Goal: Task Accomplishment & Management: Complete application form

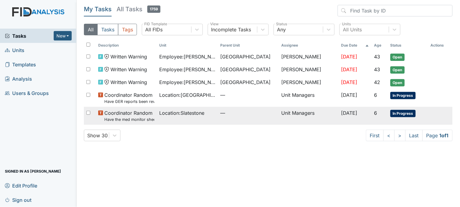
click at [141, 118] on small "Have the med monitor sheets been filled out?" at bounding box center [129, 120] width 50 height 6
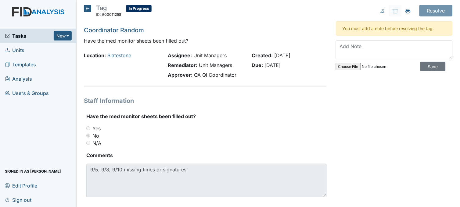
scroll to position [9, 0]
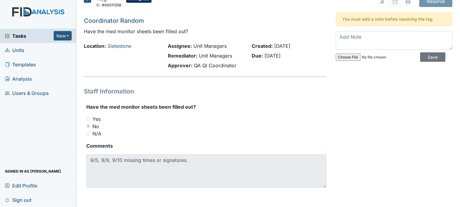
click at [24, 36] on span "Tasks" at bounding box center [29, 35] width 49 height 7
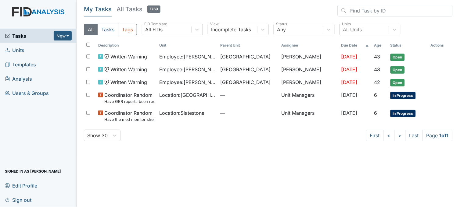
click at [25, 49] on link "Units" at bounding box center [38, 50] width 77 height 14
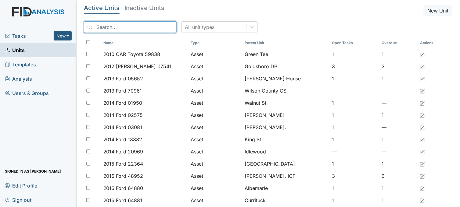
click at [117, 26] on input "search" at bounding box center [130, 27] width 93 height 12
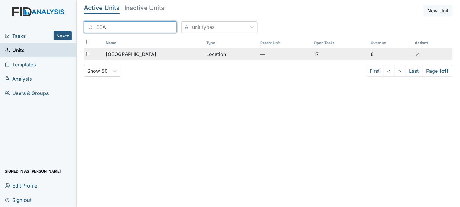
type input "BEA"
click at [125, 52] on span "[GEOGRAPHIC_DATA]" at bounding box center [131, 54] width 50 height 7
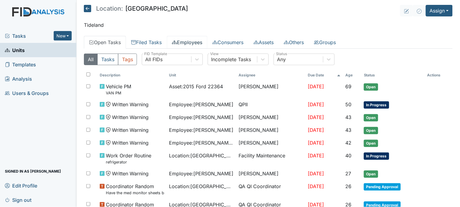
click at [189, 41] on link "Employees" at bounding box center [187, 42] width 41 height 13
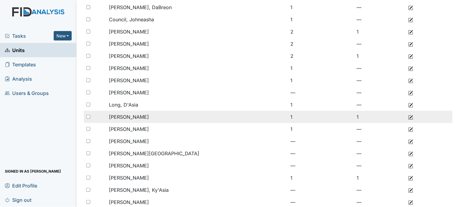
scroll to position [130, 0]
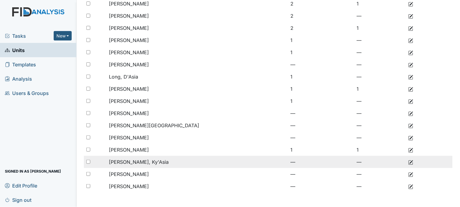
click at [129, 163] on span "[PERSON_NAME], Ky'Asia" at bounding box center [139, 162] width 60 height 6
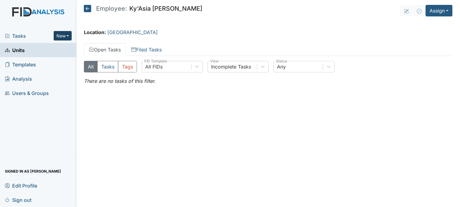
click at [59, 34] on button "New" at bounding box center [63, 35] width 18 height 9
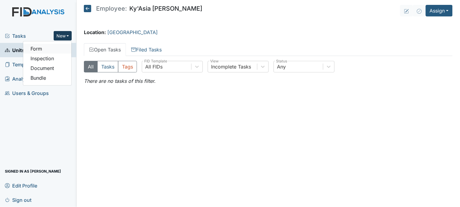
click at [53, 46] on link "Form" at bounding box center [47, 49] width 48 height 10
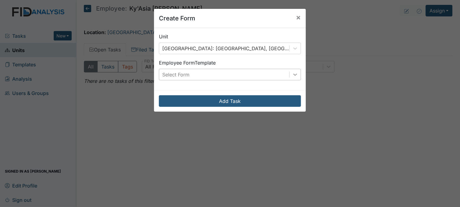
click at [292, 74] on icon at bounding box center [295, 75] width 6 height 6
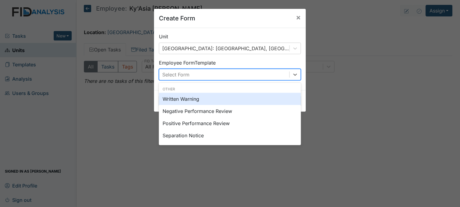
click at [200, 99] on div "Written Warning" at bounding box center [230, 99] width 142 height 12
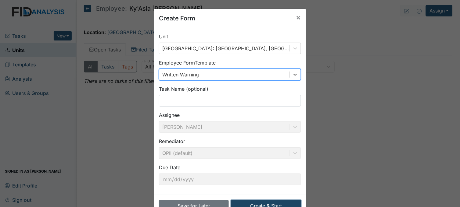
click at [274, 203] on button "Create & Start" at bounding box center [266, 206] width 70 height 12
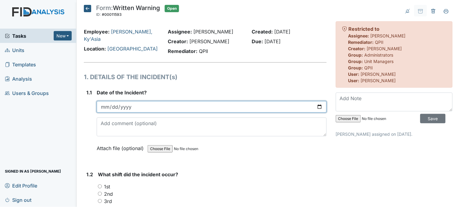
click at [314, 106] on input "date" at bounding box center [212, 107] width 230 height 12
type input "2025-09-23"
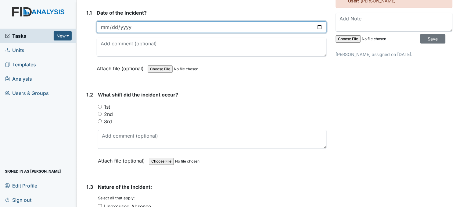
scroll to position [102, 0]
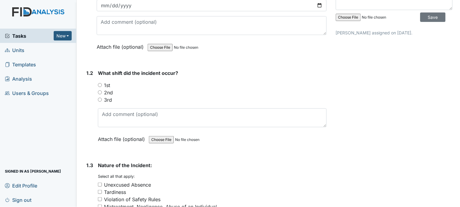
click at [99, 98] on input "3rd" at bounding box center [100, 100] width 4 height 4
radio input "true"
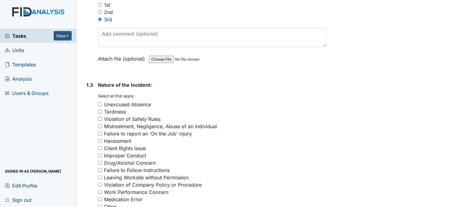
scroll to position [203, 0]
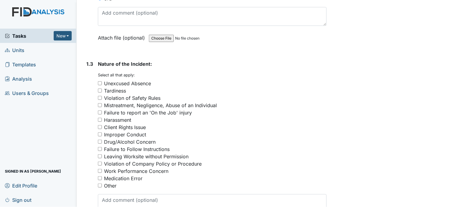
click at [101, 82] on input "Unexcused Absence" at bounding box center [100, 83] width 4 height 4
checkbox input "true"
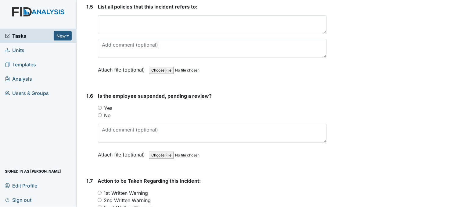
scroll to position [508, 0]
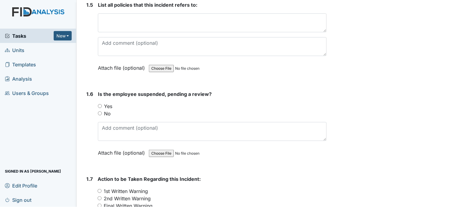
click at [101, 112] on input "No" at bounding box center [100, 114] width 4 height 4
radio input "true"
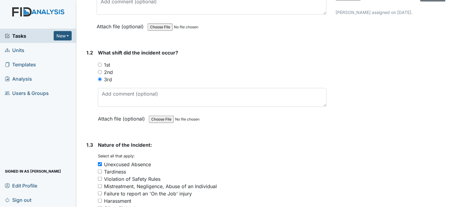
scroll to position [0, 0]
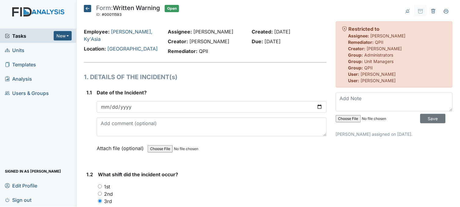
click at [86, 5] on icon at bounding box center [87, 8] width 7 height 7
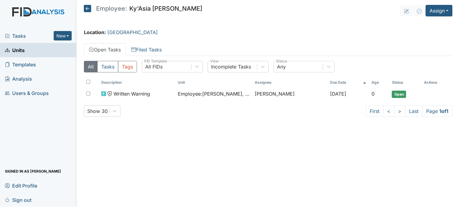
click at [88, 5] on icon at bounding box center [87, 8] width 7 height 7
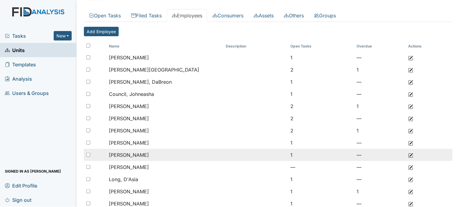
scroll to position [130, 0]
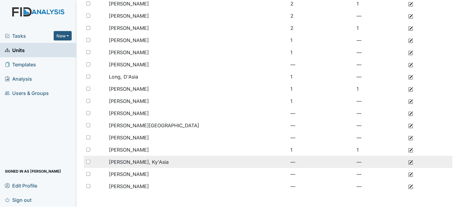
click at [147, 162] on td "[PERSON_NAME], Ky'Asia" at bounding box center [164, 162] width 117 height 12
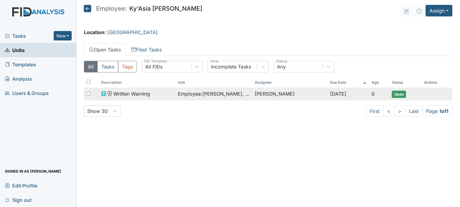
click at [207, 95] on span "Employee : [PERSON_NAME], Ky'Asia" at bounding box center [214, 93] width 72 height 7
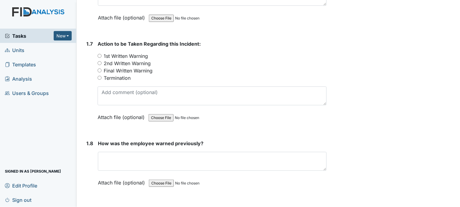
scroll to position [644, 0]
click at [99, 54] on input "1st Written Warning" at bounding box center [100, 56] width 4 height 4
radio input "true"
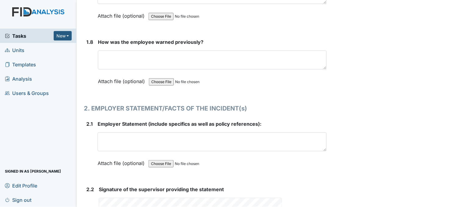
scroll to position [746, 0]
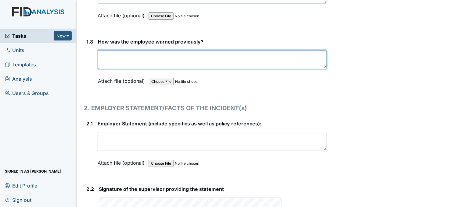
click at [146, 56] on textarea at bounding box center [212, 59] width 229 height 19
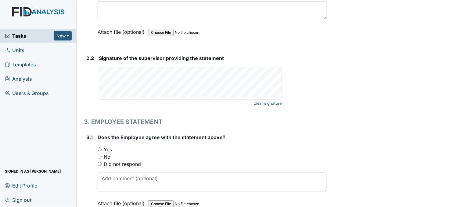
scroll to position [881, 0]
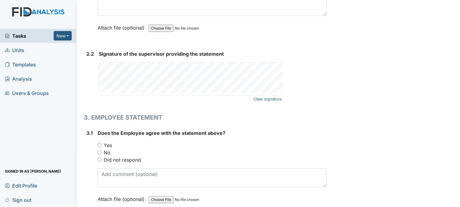
type textarea "FIRST WRITTEN WARNING"
click at [275, 98] on link "Clear signature" at bounding box center [268, 99] width 28 height 8
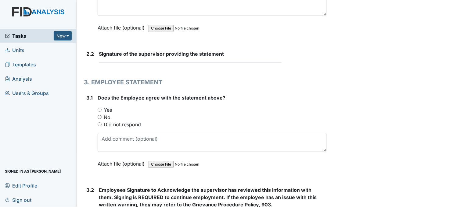
click at [134, 65] on form "Signature of the supervisor providing the statement This field is required." at bounding box center [213, 59] width 228 height 18
click at [134, 64] on form "Signature of the supervisor providing the statement This field is required." at bounding box center [213, 59] width 228 height 18
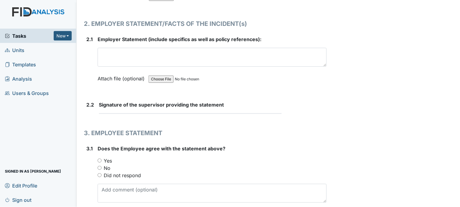
scroll to position [847, 0]
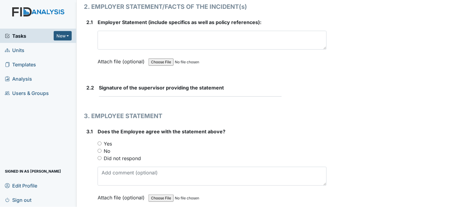
click at [109, 90] on div "Signature of the supervisor providing the statement This field is required." at bounding box center [213, 90] width 228 height 13
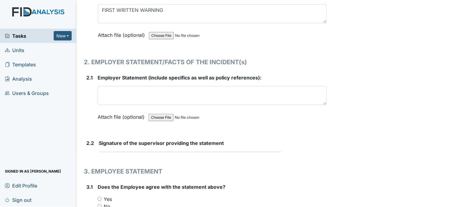
scroll to position [780, 0]
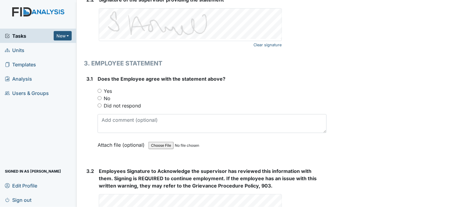
scroll to position [949, 0]
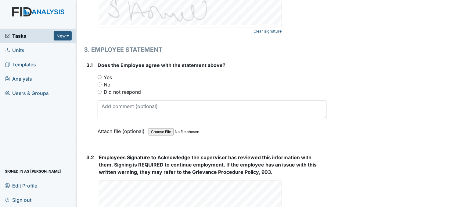
click at [99, 75] on input "Yes" at bounding box center [100, 77] width 4 height 4
radio input "true"
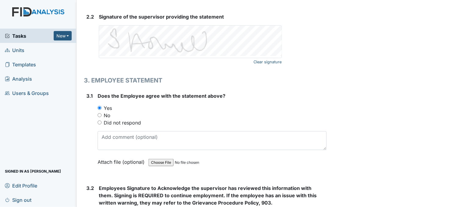
scroll to position [915, 0]
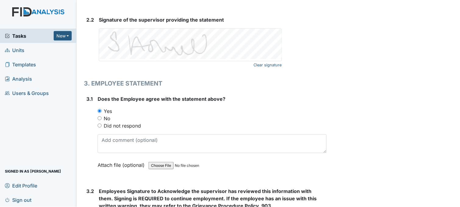
click at [100, 109] on input "Yes" at bounding box center [100, 111] width 4 height 4
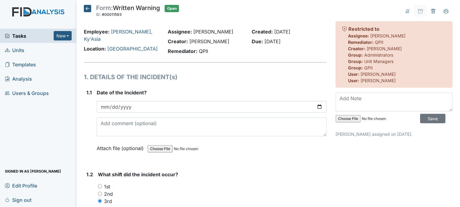
click at [87, 8] on icon at bounding box center [87, 8] width 7 height 7
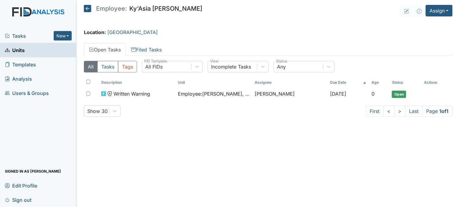
click at [25, 33] on span "Tasks" at bounding box center [29, 35] width 49 height 7
